Goal: Information Seeking & Learning: Learn about a topic

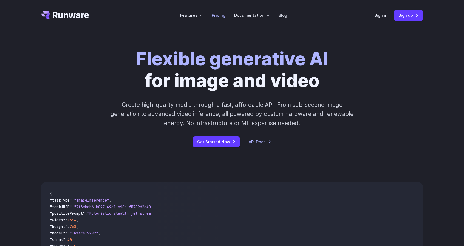
drag, startPoint x: 0, startPoint y: 0, endPoint x: 223, endPoint y: 12, distance: 223.5
click at [223, 12] on link "Pricing" at bounding box center [219, 15] width 14 height 6
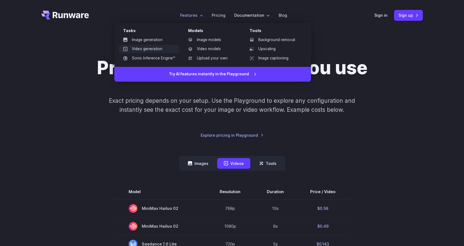
click at [152, 52] on link "Video generation" at bounding box center [149, 49] width 61 height 8
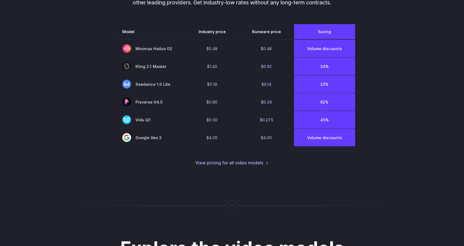
scroll to position [421, 0]
click at [238, 164] on link "View pricing for all video models" at bounding box center [231, 163] width 73 height 7
click at [244, 167] on link "View pricing for all video models" at bounding box center [231, 163] width 73 height 7
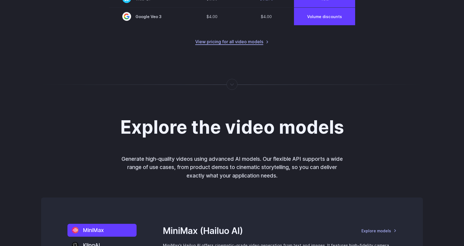
scroll to position [543, 0]
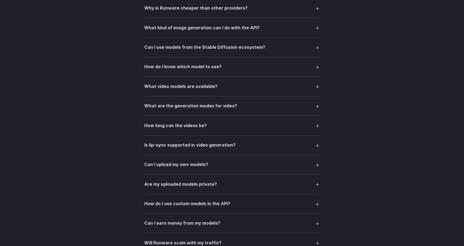
scroll to position [922, 0]
click at [235, 150] on summary "Is lip-sync supported in video generation?" at bounding box center [231, 145] width 175 height 10
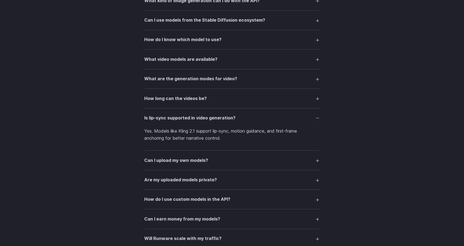
scroll to position [950, 0]
click at [175, 164] on h3 "Can I upload my own models?" at bounding box center [176, 160] width 64 height 7
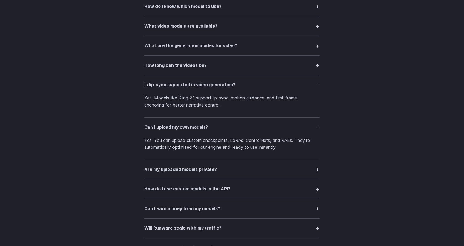
scroll to position [983, 0]
click at [230, 171] on summary "Are my uploaded models private?" at bounding box center [231, 169] width 175 height 10
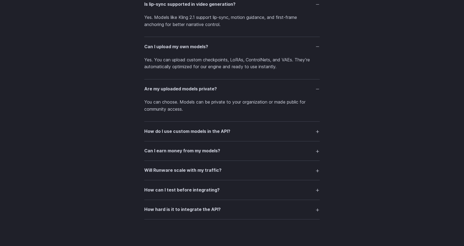
scroll to position [1065, 0]
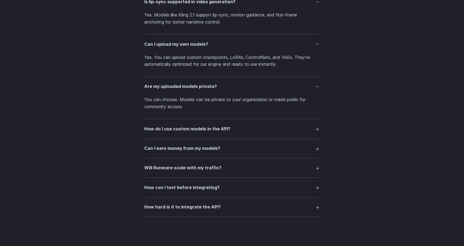
click at [203, 125] on details "How do I use custom models in the API? Each uploaded model gets a unique AIR ID…" at bounding box center [231, 128] width 175 height 19
click at [200, 128] on summary "How do I use custom models in the API?" at bounding box center [231, 129] width 175 height 10
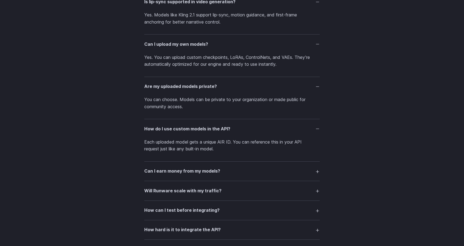
click at [211, 166] on details "Can I earn money from my models? Yes. You can license your models through our p…" at bounding box center [231, 171] width 175 height 19
click at [214, 174] on h3 "Can I earn money from my models?" at bounding box center [182, 171] width 76 height 7
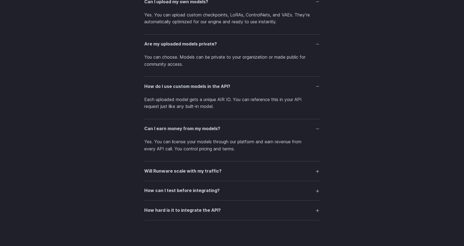
scroll to position [1109, 0]
click at [212, 180] on details "Will Runware scale with my traffic? Absolutely. Our architecture auto-scales in…" at bounding box center [231, 170] width 175 height 19
click at [208, 174] on h3 "Will Runware scale with my traffic?" at bounding box center [182, 170] width 77 height 7
